Goal: Check status: Check status

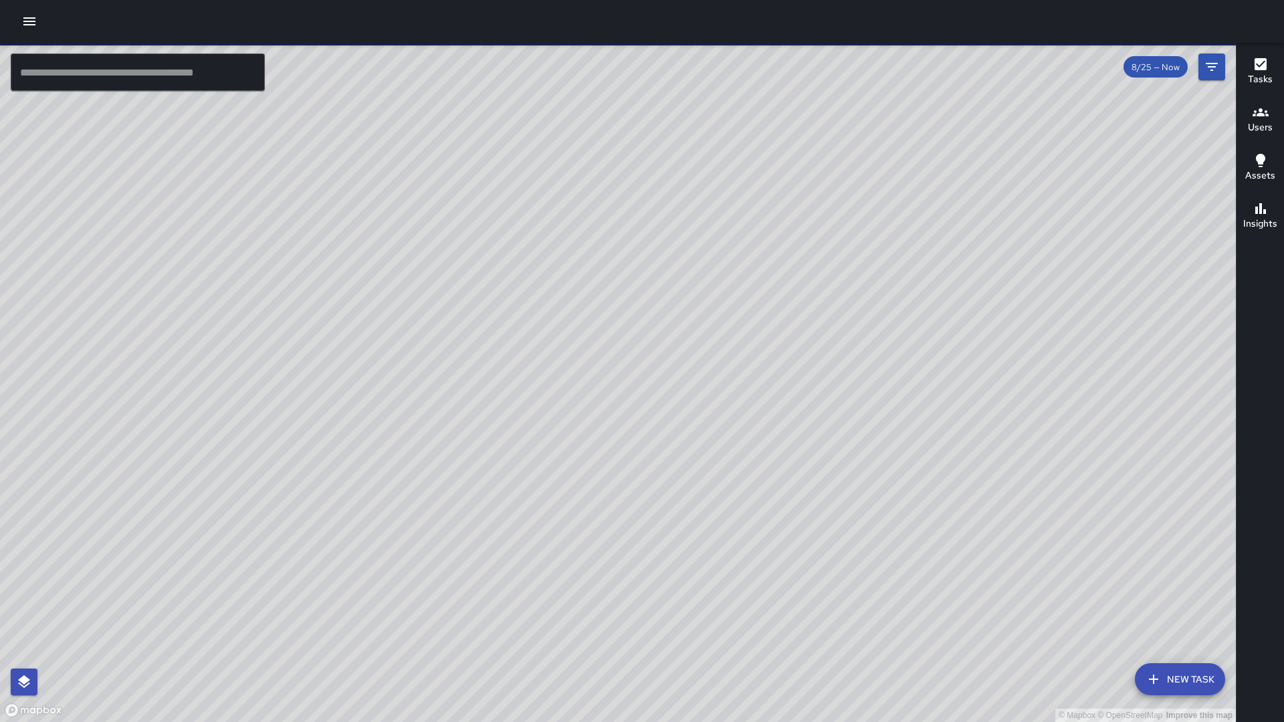
click at [1138, 77] on div "8/25 — Now" at bounding box center [1156, 66] width 64 height 21
click at [1141, 74] on div "8/25 — Now" at bounding box center [1156, 66] width 64 height 21
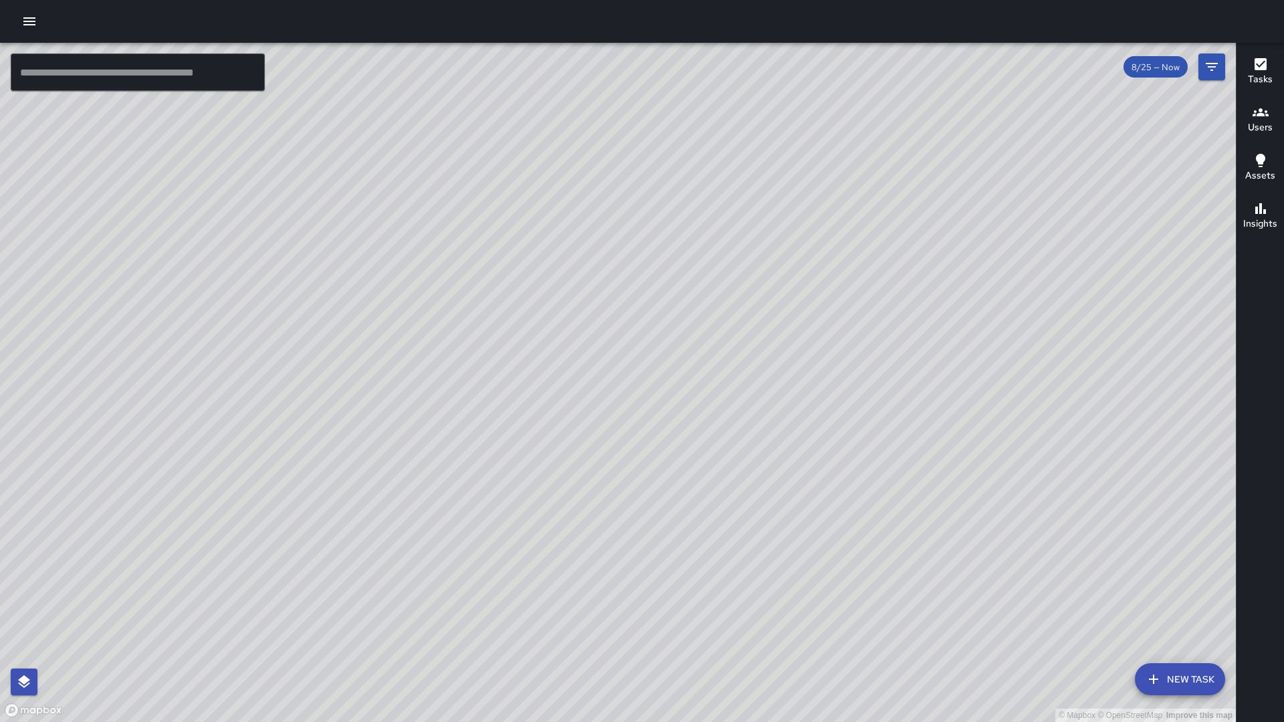
click at [1154, 70] on span "8/25 — Now" at bounding box center [1156, 67] width 64 height 11
click at [1169, 72] on span "8/25 — Now" at bounding box center [1156, 67] width 64 height 11
click at [1216, 69] on icon "Filters" at bounding box center [1212, 67] width 16 height 16
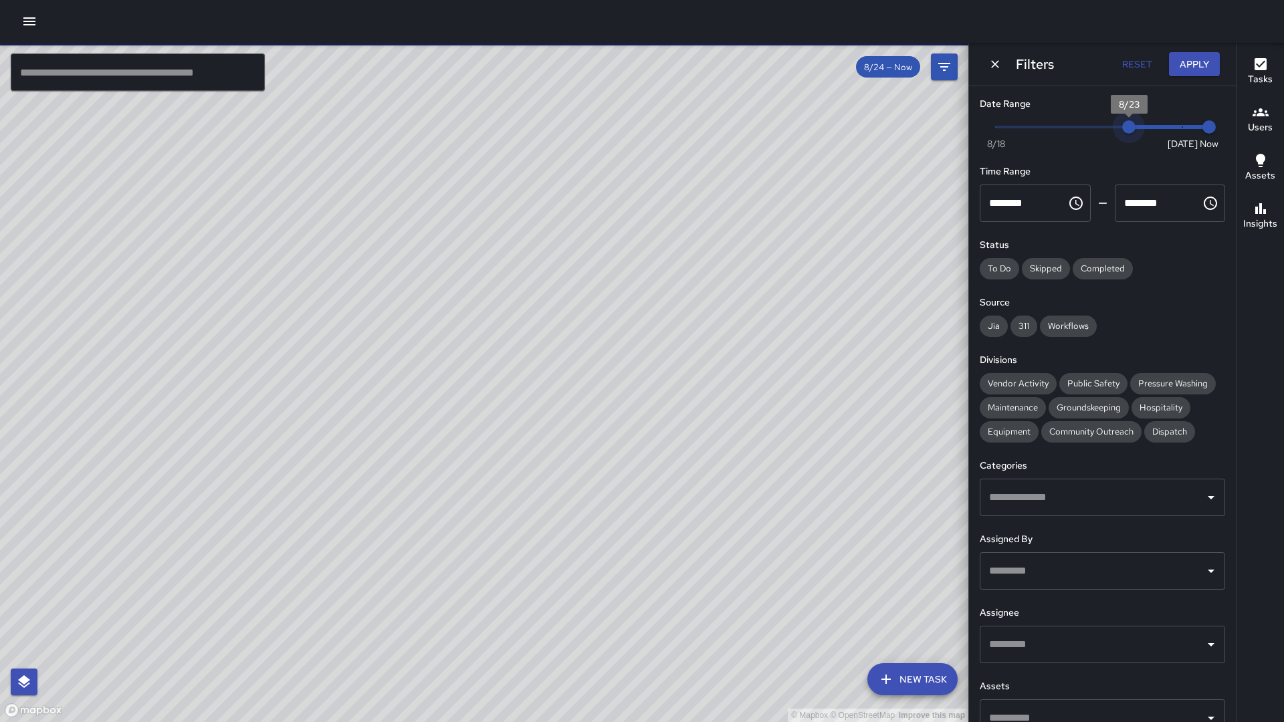
type input "*"
drag, startPoint x: 1173, startPoint y: 132, endPoint x: 1109, endPoint y: 130, distance: 63.6
click at [1109, 130] on span "8/22" at bounding box center [1102, 126] width 13 height 13
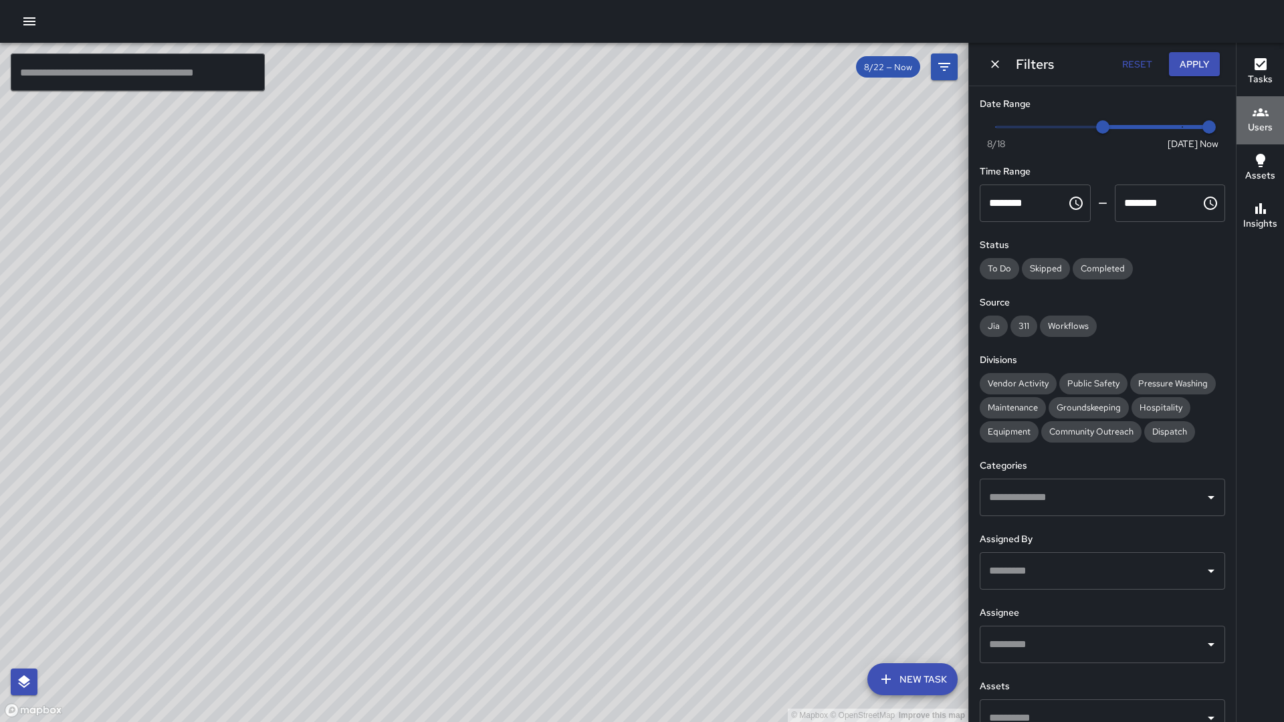
click at [1260, 119] on icon "button" at bounding box center [1261, 112] width 16 height 16
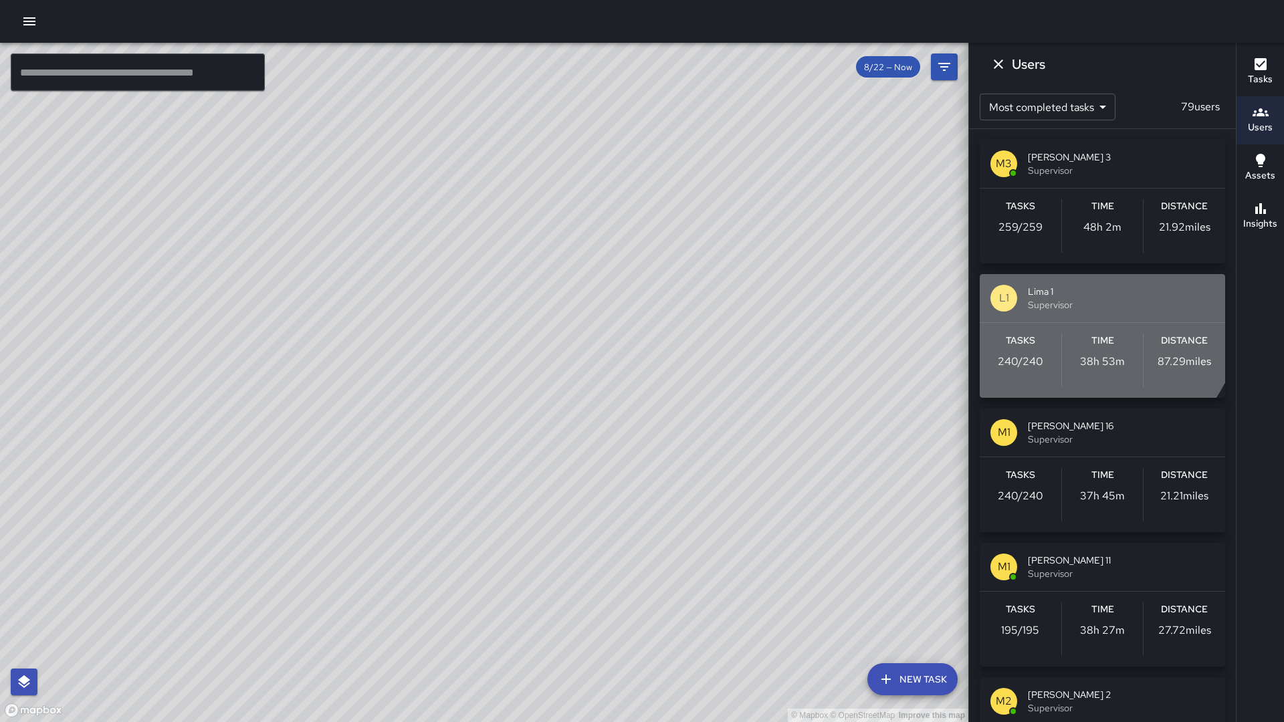
click at [1088, 312] on div "L1 Lima 1 Supervisor" at bounding box center [1102, 298] width 245 height 48
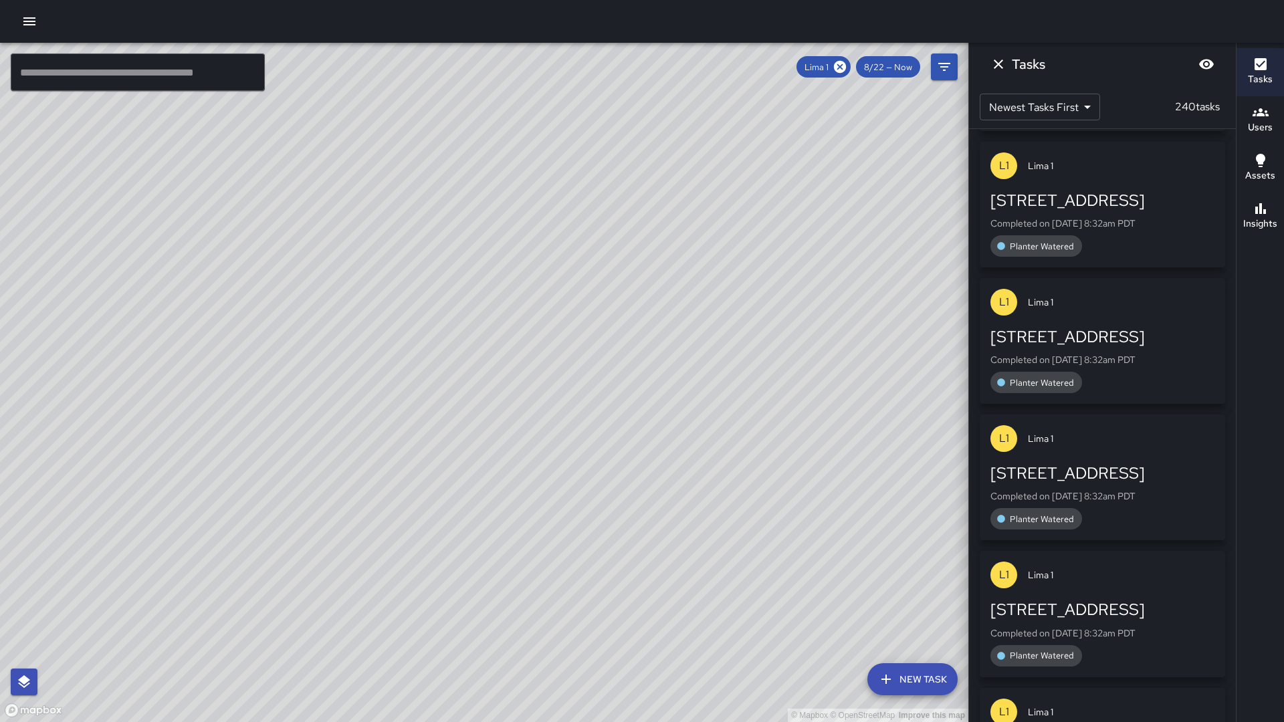
scroll to position [31204, 0]
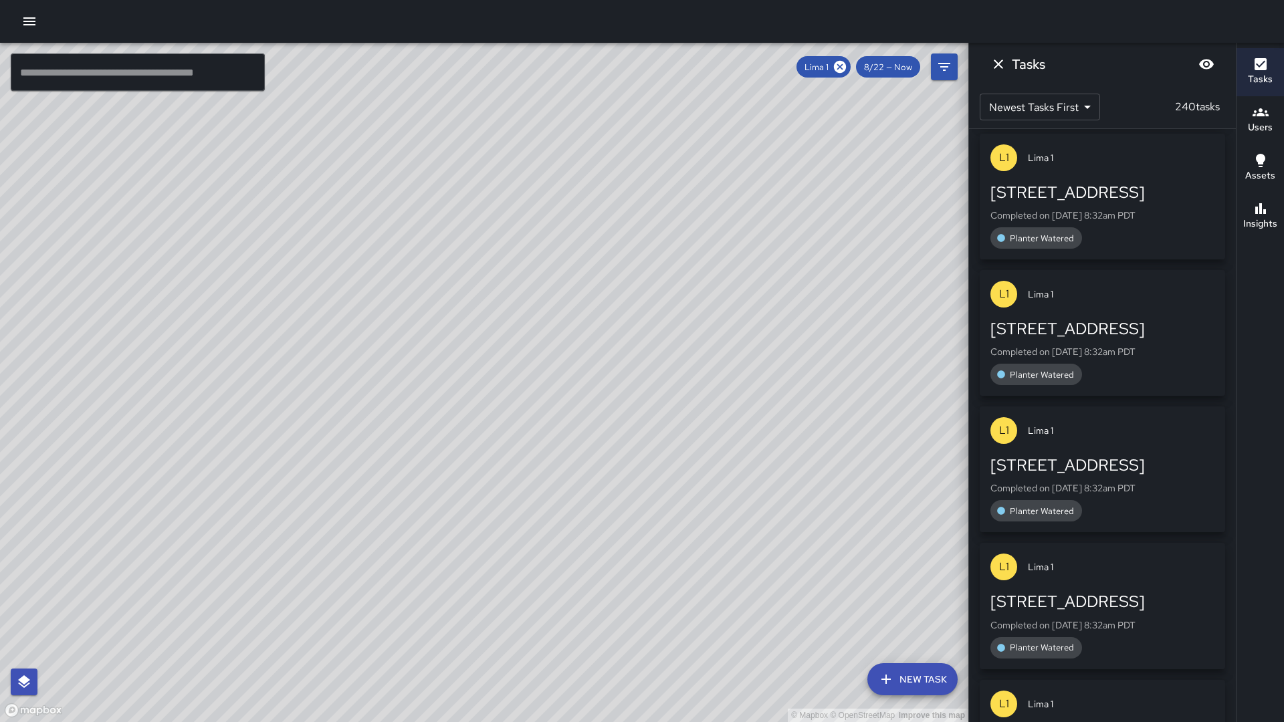
drag, startPoint x: 476, startPoint y: 371, endPoint x: 874, endPoint y: 415, distance: 400.4
click at [874, 415] on div "© Mapbox © OpenStreetMap Improve this map" at bounding box center [484, 383] width 969 height 680
drag, startPoint x: 452, startPoint y: 380, endPoint x: 882, endPoint y: 373, distance: 430.1
click at [882, 373] on div "© Mapbox © OpenStreetMap Improve this map" at bounding box center [484, 383] width 969 height 680
drag, startPoint x: 454, startPoint y: 364, endPoint x: 438, endPoint y: 464, distance: 100.9
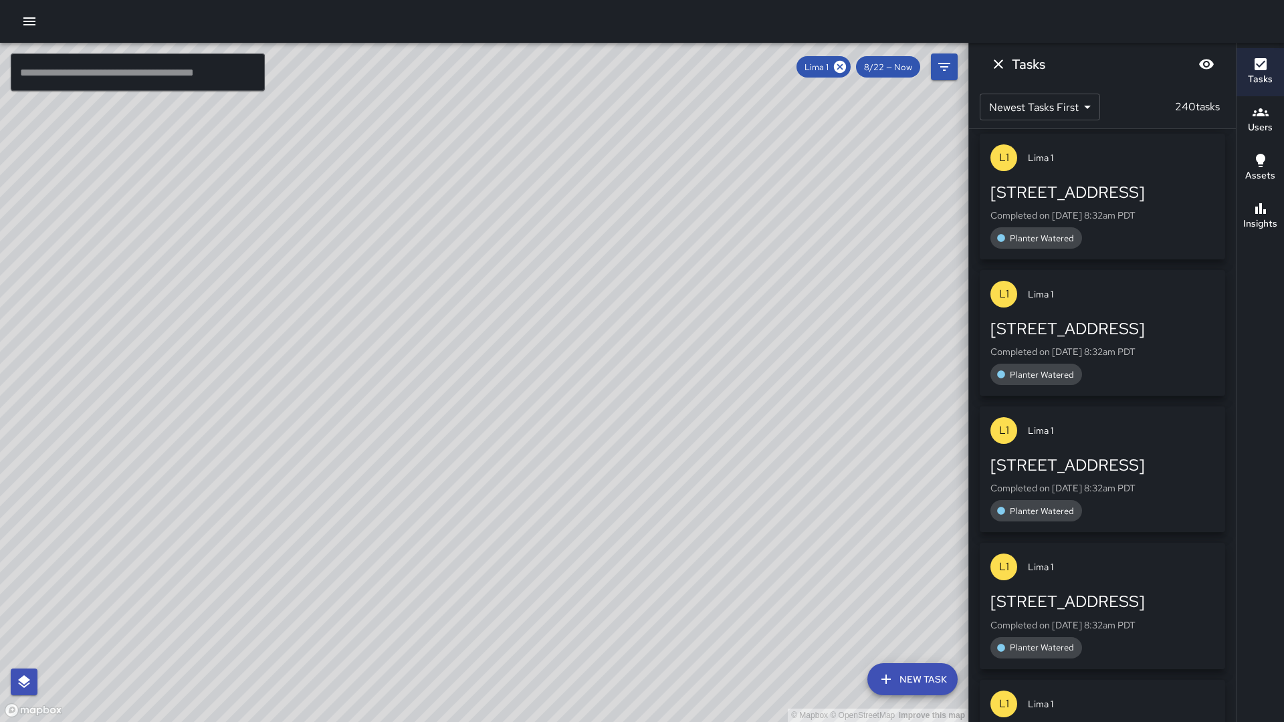
click at [438, 464] on div "© Mapbox © OpenStreetMap Improve this map" at bounding box center [484, 383] width 969 height 680
drag, startPoint x: 284, startPoint y: 286, endPoint x: 407, endPoint y: 262, distance: 125.4
click at [222, 183] on div "© Mapbox © OpenStreetMap Improve this map" at bounding box center [484, 383] width 969 height 680
drag, startPoint x: 753, startPoint y: 344, endPoint x: 485, endPoint y: 217, distance: 296.8
click at [453, 209] on div "© Mapbox © OpenStreetMap Improve this map" at bounding box center [484, 383] width 969 height 680
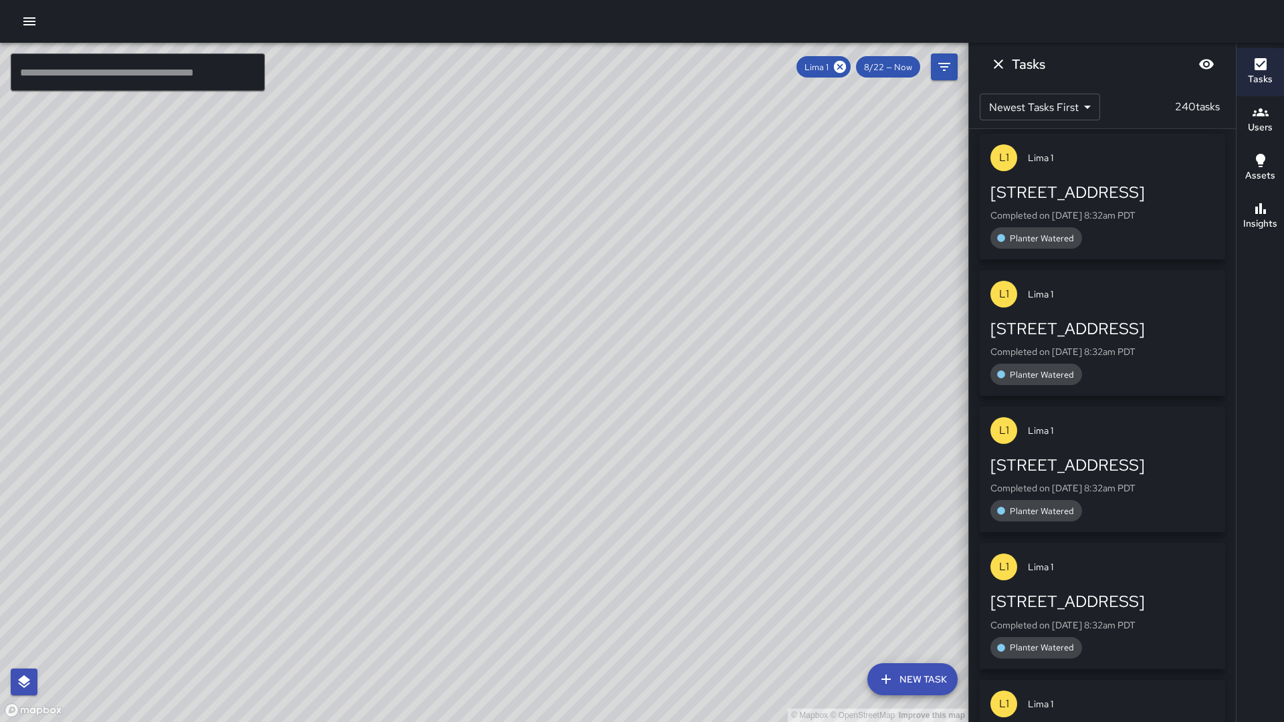
drag, startPoint x: 611, startPoint y: 262, endPoint x: 482, endPoint y: 108, distance: 200.9
click at [472, 92] on div "© Mapbox © OpenStreetMap Improve this map" at bounding box center [484, 383] width 969 height 680
drag, startPoint x: 534, startPoint y: 408, endPoint x: 585, endPoint y: 152, distance: 261.0
click at [585, 152] on div "© Mapbox © OpenStreetMap Improve this map" at bounding box center [484, 383] width 969 height 680
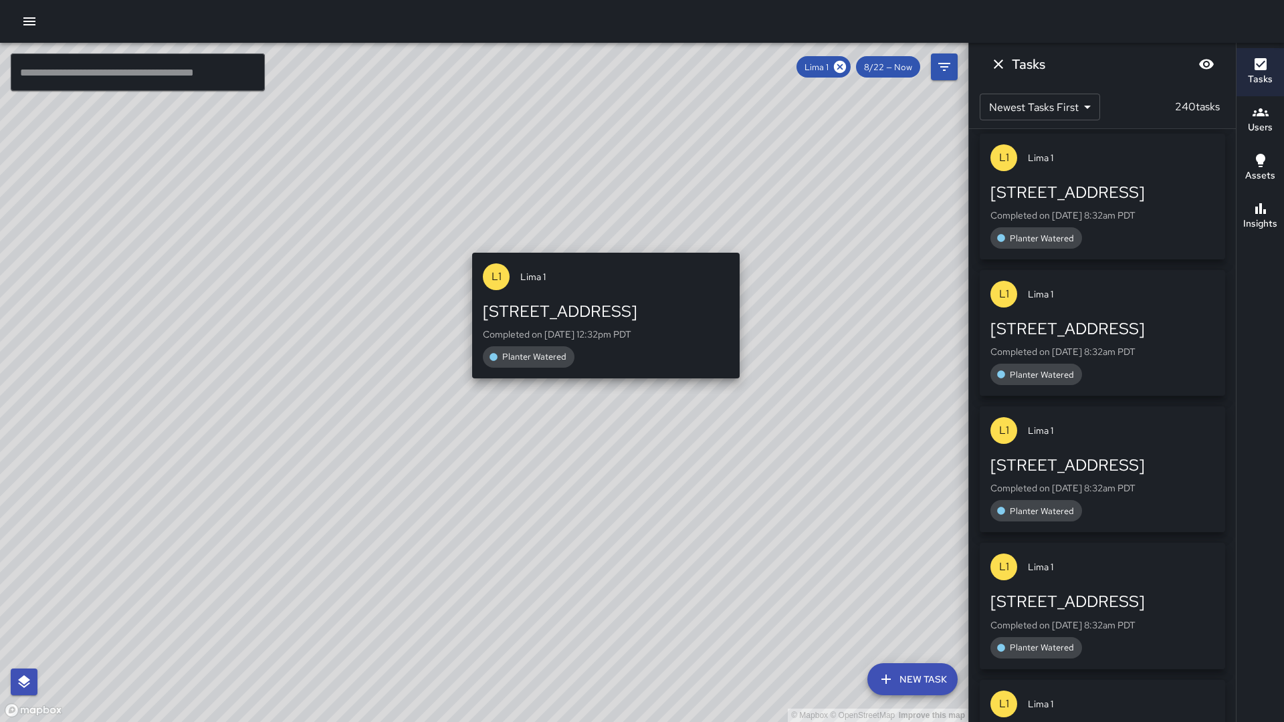
click at [602, 239] on div "© Mapbox © OpenStreetMap Improve this map [GEOGRAPHIC_DATA] [STREET_ADDRESS] Co…" at bounding box center [484, 383] width 969 height 680
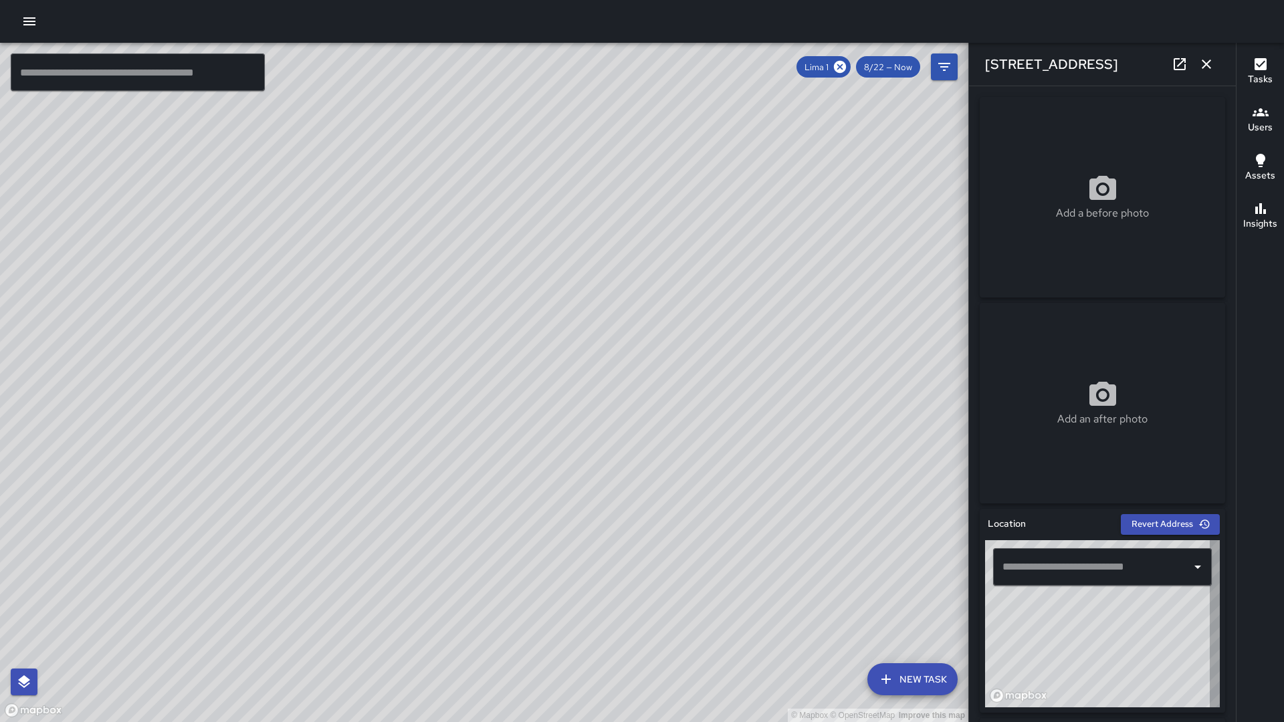
type input "**********"
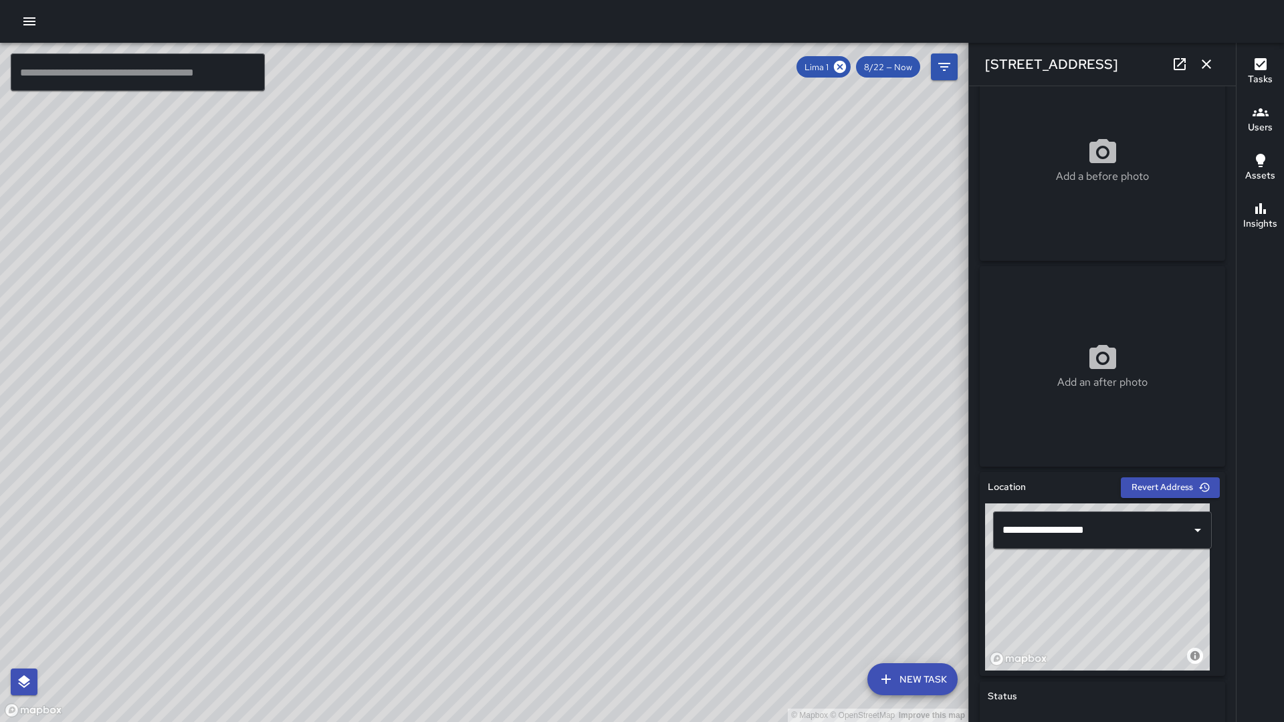
scroll to position [29, 0]
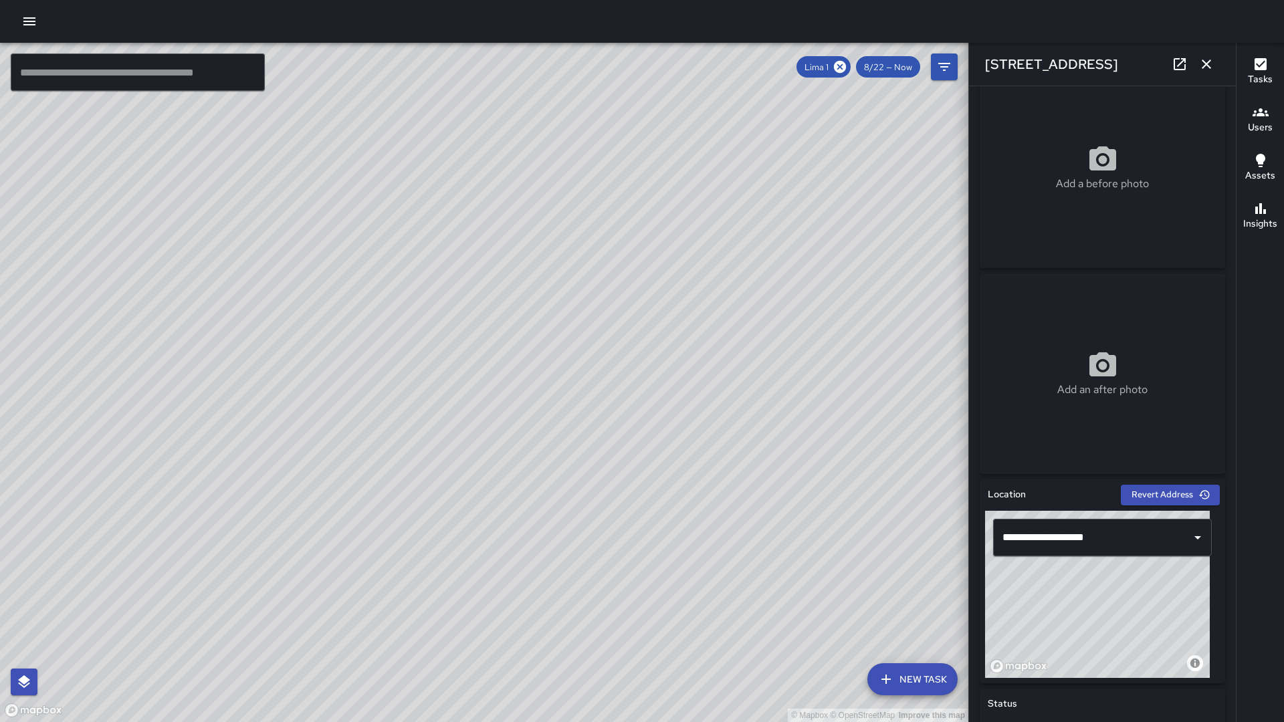
click at [534, 403] on div "© Mapbox © OpenStreetMap Improve this map [GEOGRAPHIC_DATA] [STREET_ADDRESS] Co…" at bounding box center [484, 383] width 969 height 680
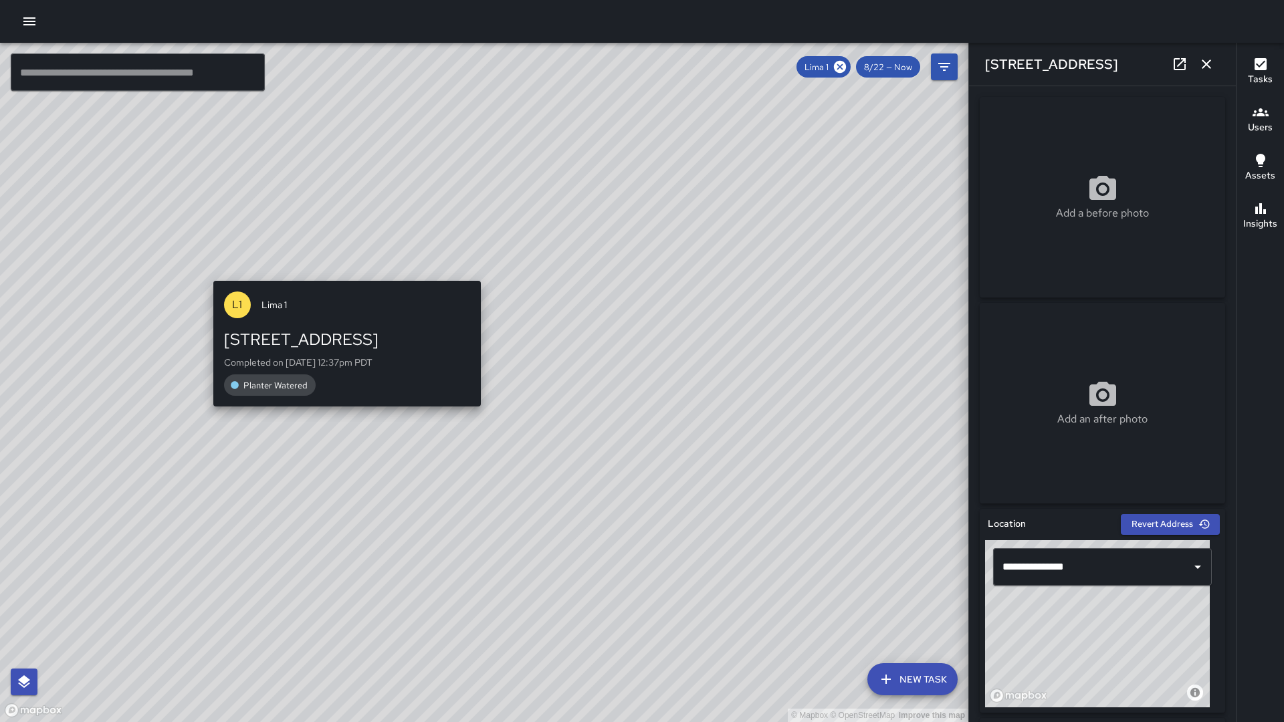
click at [346, 278] on div "L1 Lima 1 [STREET_ADDRESS] Completed on [DATE] 12:37pm PDT Planter Watered" at bounding box center [347, 345] width 278 height 138
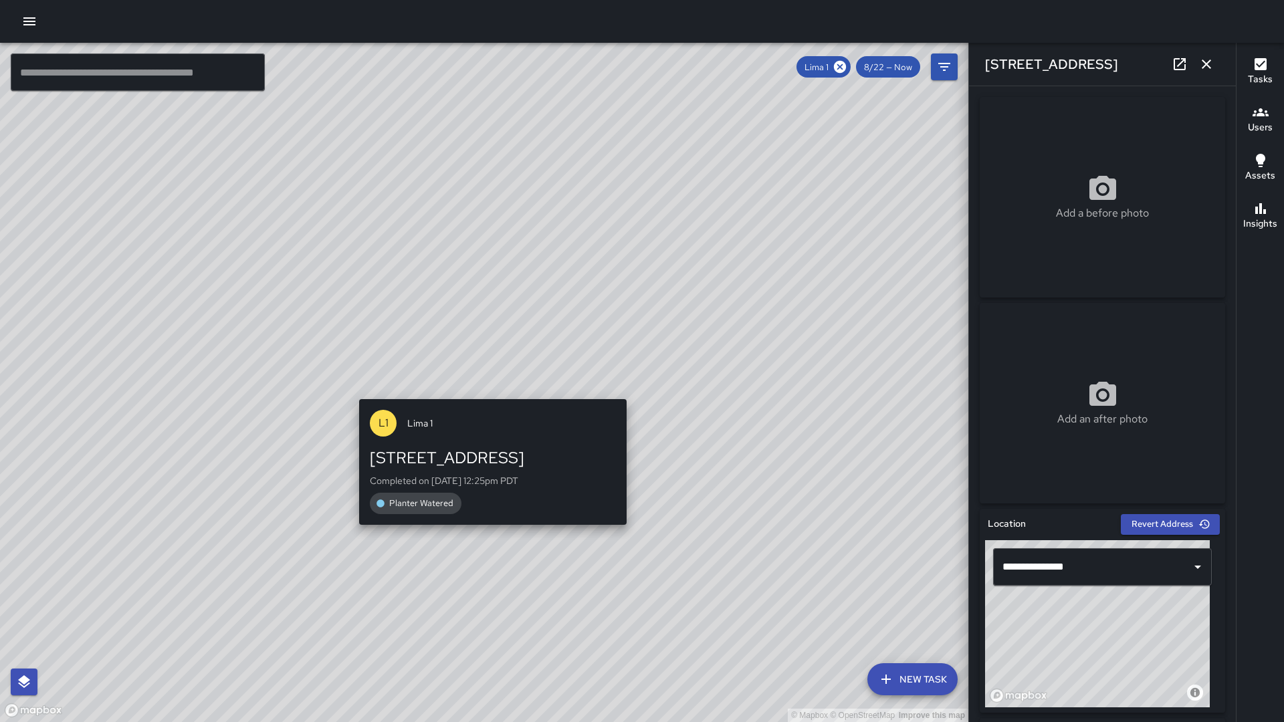
click at [487, 385] on div "© Mapbox © OpenStreetMap Improve this map [GEOGRAPHIC_DATA][STREET_ADDRESS] Com…" at bounding box center [484, 383] width 969 height 680
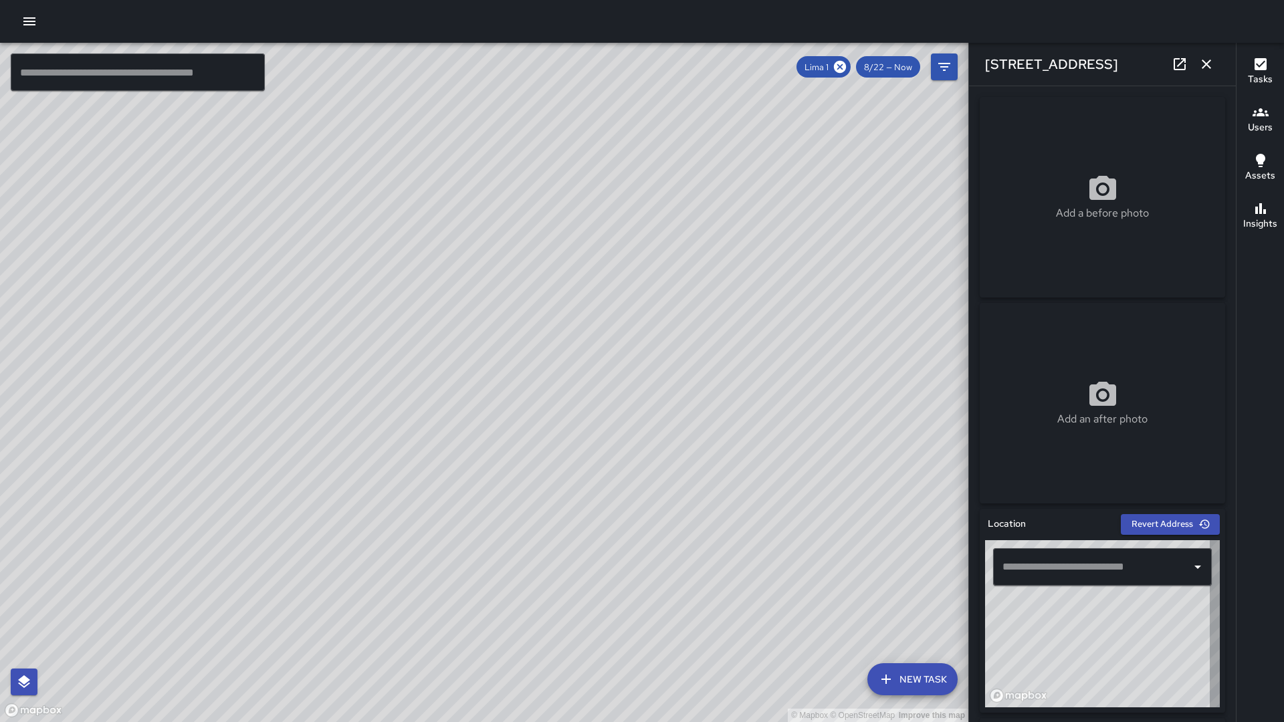
type input "**********"
click at [462, 110] on div "© Mapbox © OpenStreetMap Improve this map [GEOGRAPHIC_DATA] 1 1960 [GEOGRAPHIC_…" at bounding box center [484, 383] width 969 height 680
